Goal: Task Accomplishment & Management: Use online tool/utility

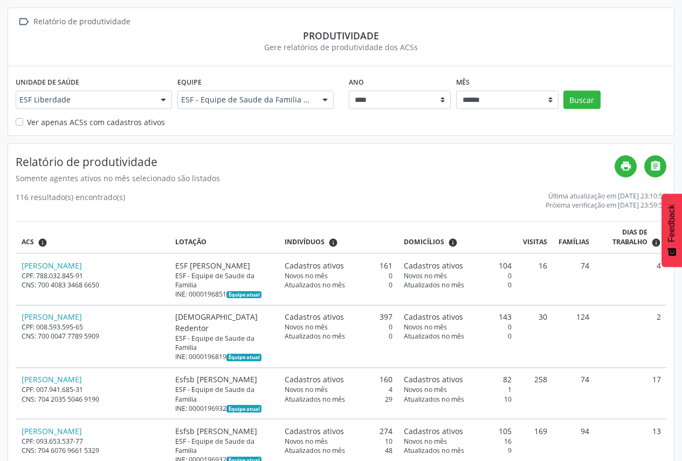
scroll to position [54, 0]
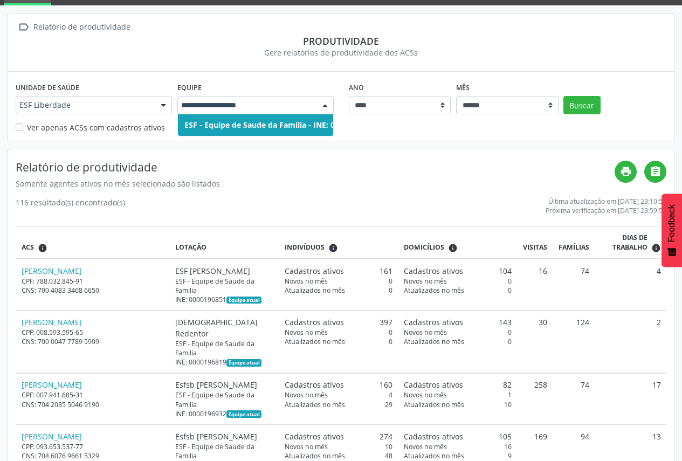
click at [287, 107] on input "text" at bounding box center [246, 105] width 130 height 11
click at [287, 120] on span "ESF - Equipe de Saude da Familia - INE: 0000196878" at bounding box center [278, 125] width 189 height 10
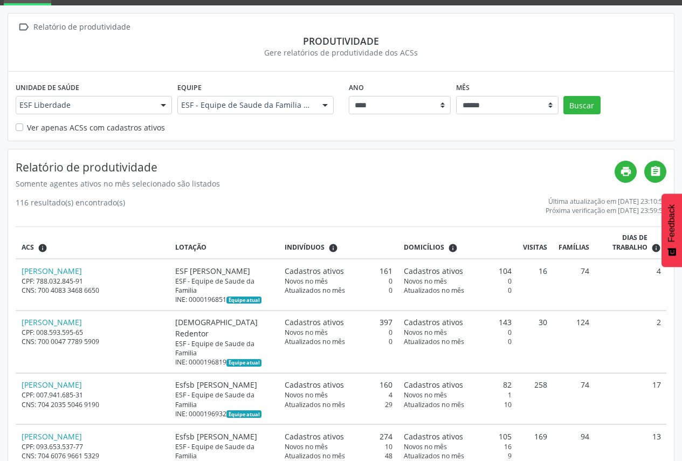
click at [95, 129] on label "Ver apenas ACSs com cadastros ativos" at bounding box center [96, 127] width 138 height 11
click at [581, 108] on button "Buscar" at bounding box center [581, 105] width 37 height 18
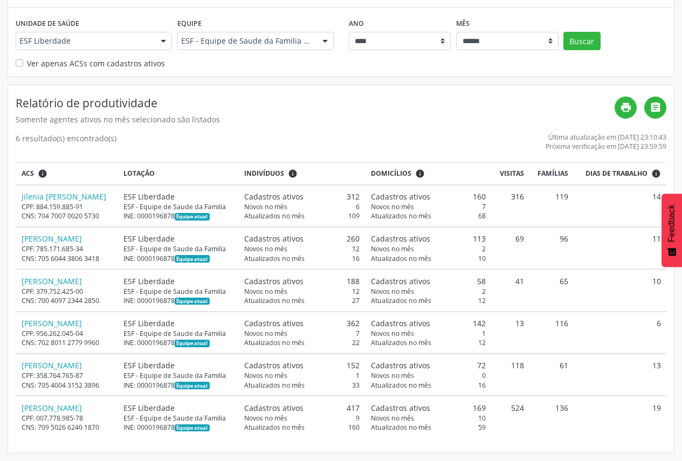
scroll to position [185, 0]
click at [462, 439] on div "Relatório de produtividade Somente agentes ativos no mês selecionado são listad…" at bounding box center [340, 268] width 665 height 367
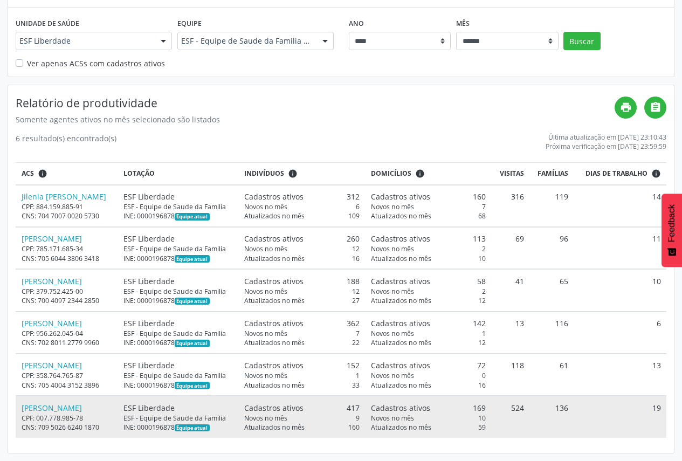
click at [529, 402] on td "524" at bounding box center [510, 415] width 38 height 41
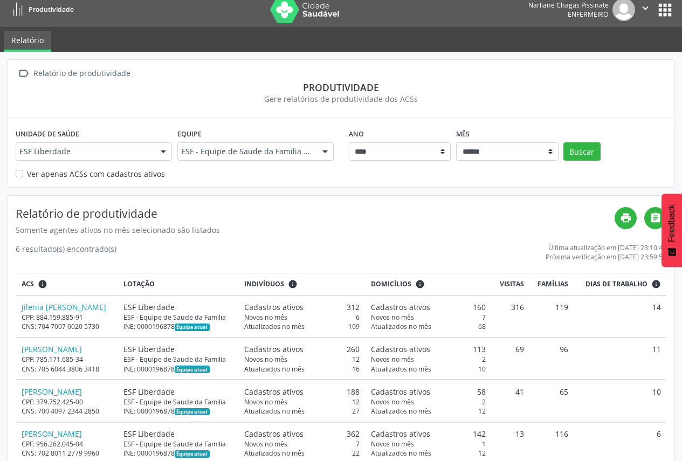
scroll to position [0, 0]
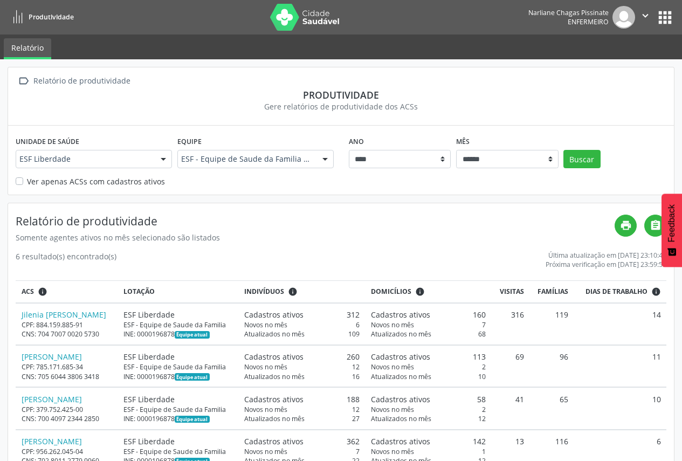
click at [668, 21] on button "apps" at bounding box center [664, 17] width 19 height 19
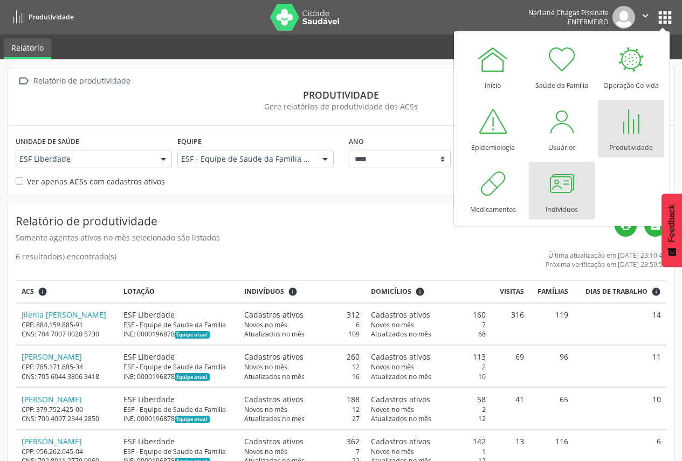
click at [557, 191] on div at bounding box center [561, 183] width 32 height 32
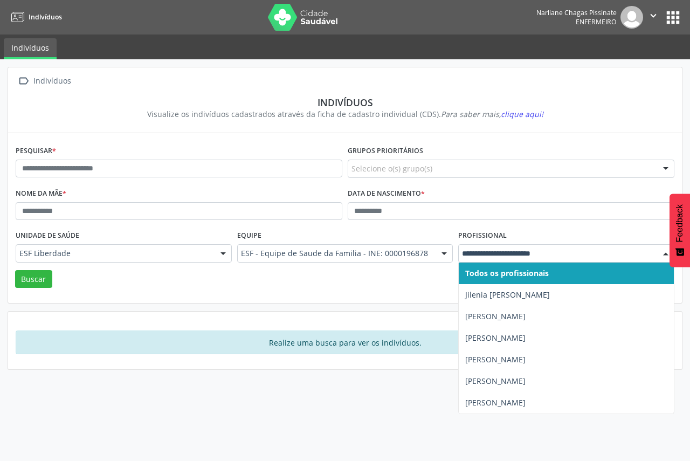
click at [571, 255] on input "text" at bounding box center [557, 253] width 190 height 11
click at [665, 18] on button "apps" at bounding box center [672, 17] width 19 height 19
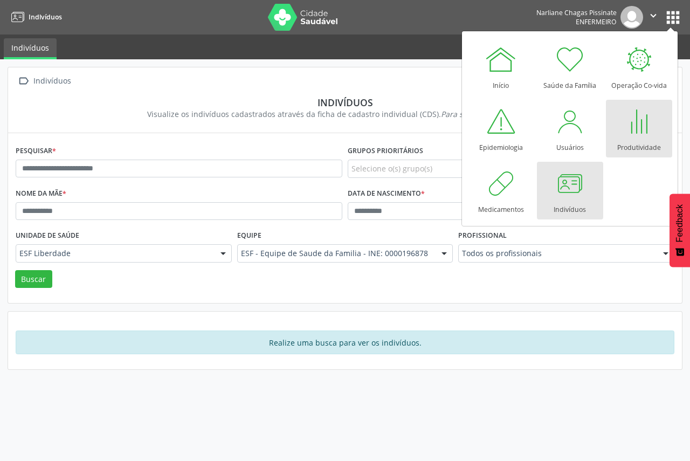
click at [640, 133] on div at bounding box center [638, 121] width 32 height 32
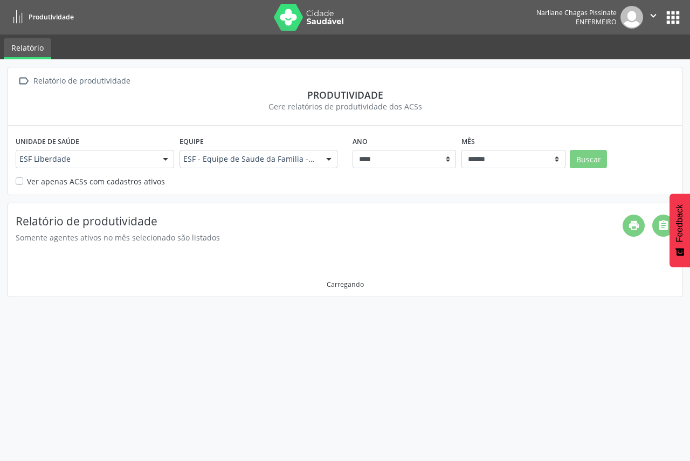
click at [128, 183] on label "Ver apenas ACSs com cadastros ativos" at bounding box center [96, 181] width 138 height 11
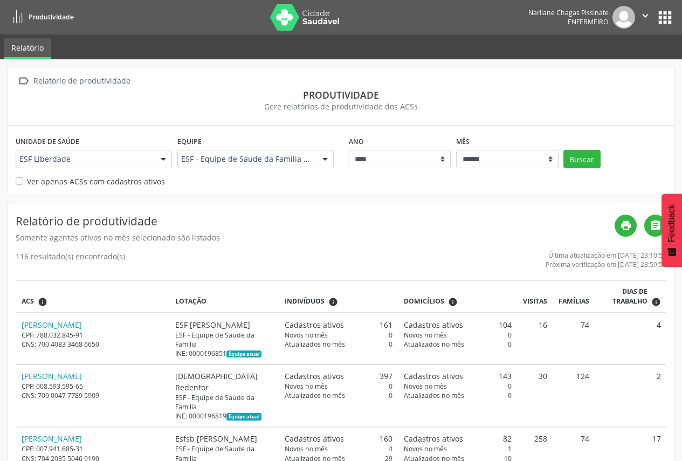
click at [27, 183] on label "Ver apenas ACSs com cadastros ativos" at bounding box center [96, 181] width 138 height 11
click at [583, 157] on button "Buscar" at bounding box center [581, 159] width 37 height 18
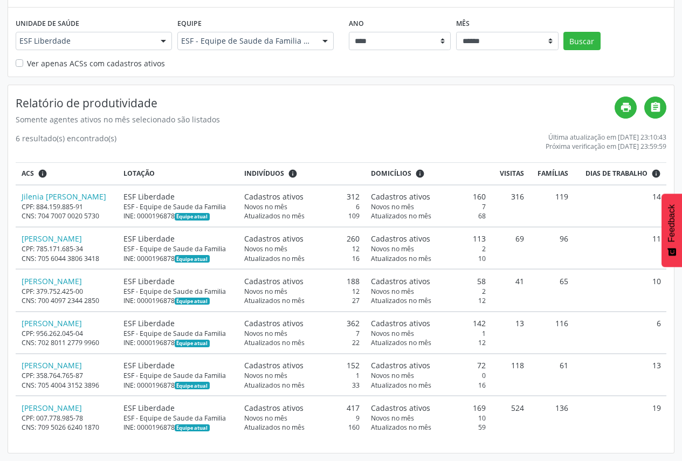
scroll to position [185, 0]
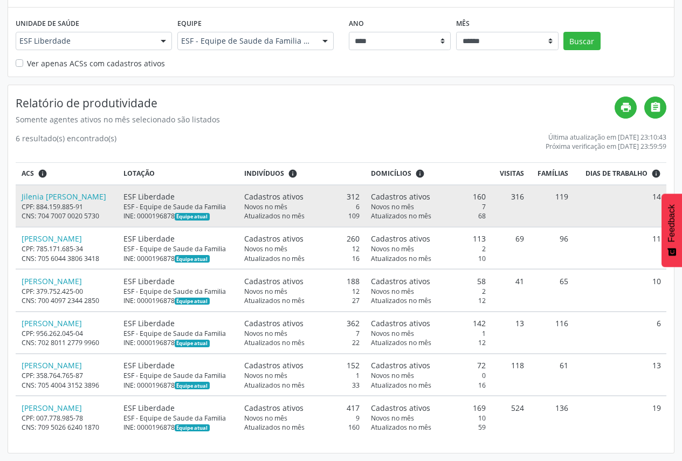
click at [70, 185] on td "Jilenia [PERSON_NAME] CPF: 884.159.885-91 CNS: 704 7007 0020 5730" at bounding box center [67, 206] width 102 height 42
click at [73, 191] on link "Jilenia [PERSON_NAME]" at bounding box center [64, 196] width 85 height 10
